Goal: Find specific page/section: Find specific page/section

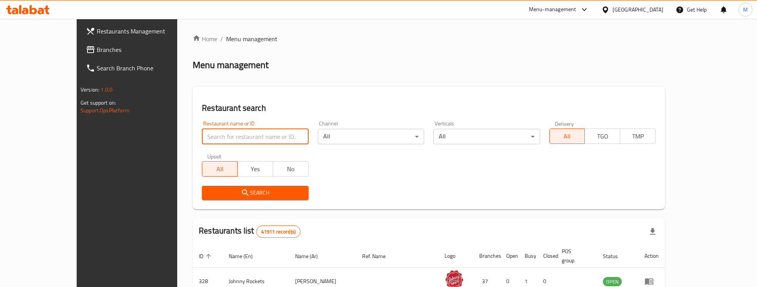
click at [202, 136] on input "search" at bounding box center [255, 136] width 106 height 15
paste input "737030"
type input "737030"
click at [208, 188] on span "Search" at bounding box center [255, 193] width 94 height 10
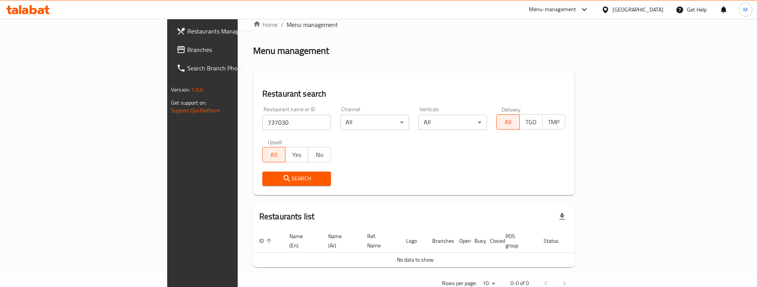
scroll to position [27, 0]
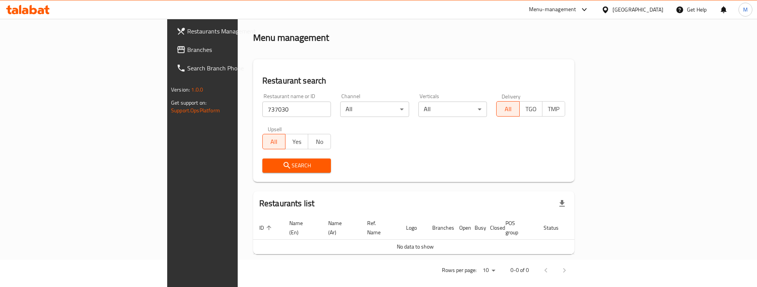
click at [187, 50] on span "Branches" at bounding box center [237, 49] width 100 height 9
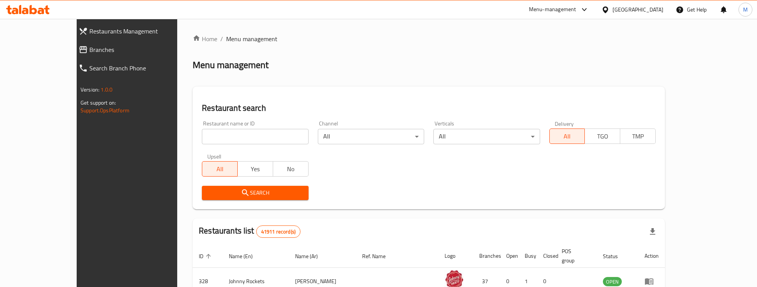
click at [202, 134] on input "search" at bounding box center [255, 136] width 106 height 15
paste input "681531"
type input "681531"
click at [208, 191] on span "Search" at bounding box center [255, 193] width 94 height 10
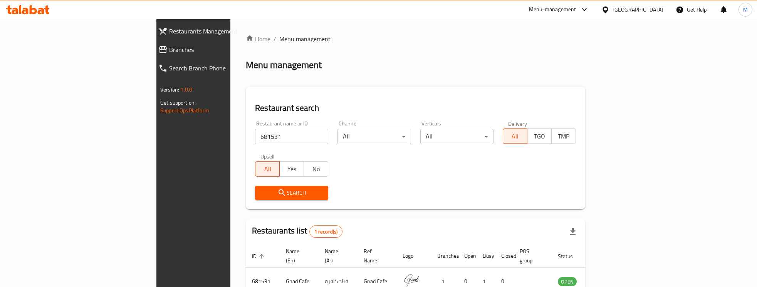
click at [309, 79] on div "Home / Menu management Menu management Restaurant search Restaurant name or ID …" at bounding box center [415, 177] width 339 height 287
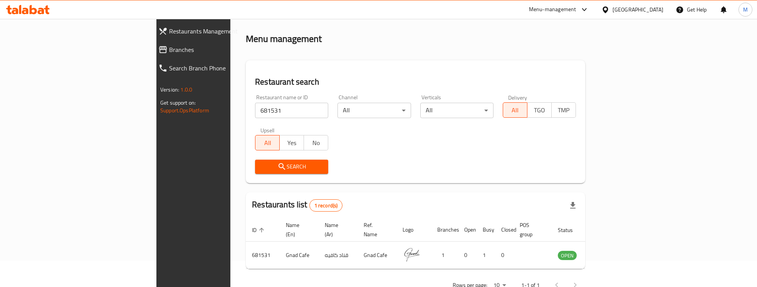
scroll to position [41, 0]
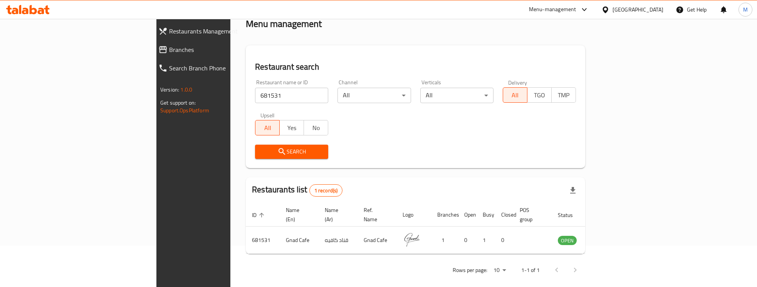
click at [307, 57] on div "Restaurant search Restaurant name or ID 681531 Restaurant name or ID Channel Al…" at bounding box center [415, 106] width 339 height 123
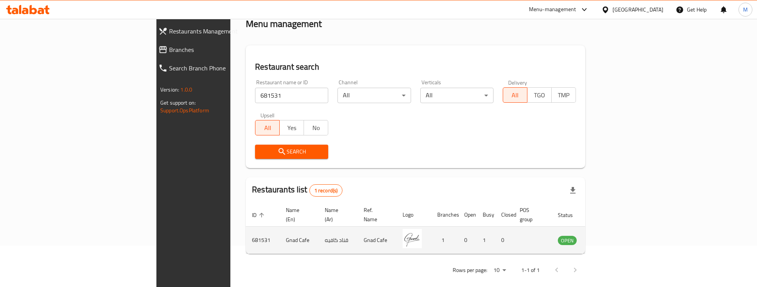
click at [608, 236] on icon "enhanced table" at bounding box center [602, 240] width 9 height 9
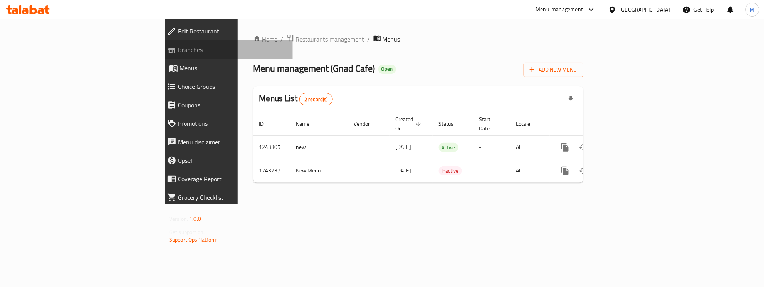
click at [178, 47] on span "Branches" at bounding box center [232, 49] width 109 height 9
